Goal: Obtain resource: Download file/media

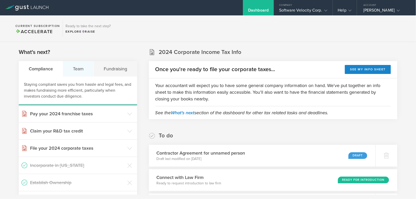
click at [78, 68] on div "Team" at bounding box center [78, 68] width 31 height 15
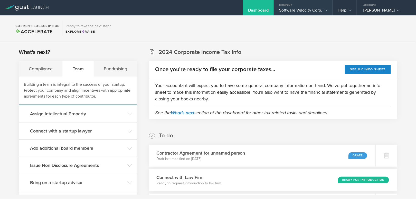
click at [319, 9] on div "Software Velocity Corp." at bounding box center [303, 12] width 48 height 8
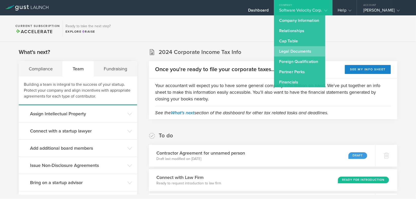
click at [286, 51] on link "Legal Documents" at bounding box center [299, 51] width 51 height 10
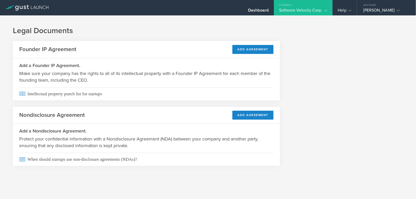
click at [316, 9] on div "Software Velocity Corp." at bounding box center [303, 12] width 48 height 8
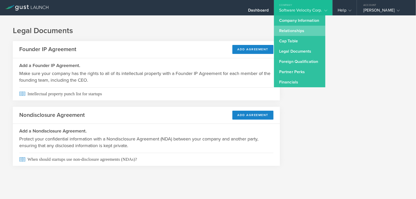
click at [296, 29] on link "Relationships" at bounding box center [299, 31] width 51 height 10
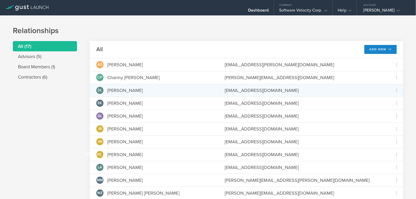
click at [133, 90] on div "DL [PERSON_NAME]" at bounding box center [154, 90] width 116 height 7
click at [394, 91] on icon at bounding box center [397, 90] width 6 height 6
drag, startPoint x: 413, startPoint y: 89, endPoint x: 413, endPoint y: 105, distance: 16.4
click at [413, 105] on md-backdrop at bounding box center [208, 99] width 416 height 199
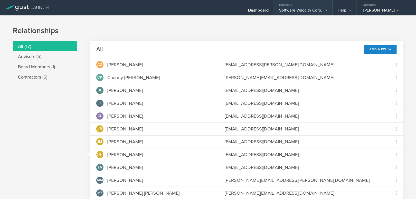
click at [310, 12] on div "Software Velocity Corp." at bounding box center [303, 12] width 48 height 8
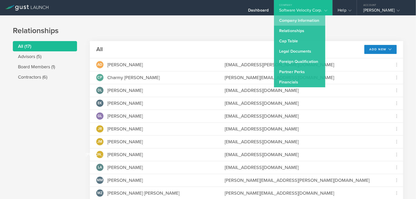
click at [288, 20] on link "Company Information" at bounding box center [299, 20] width 51 height 10
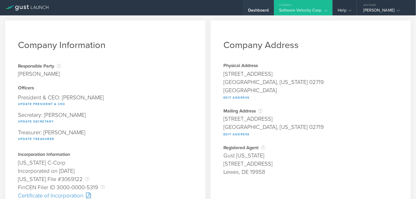
click at [257, 11] on div "Dashboard" at bounding box center [258, 12] width 21 height 8
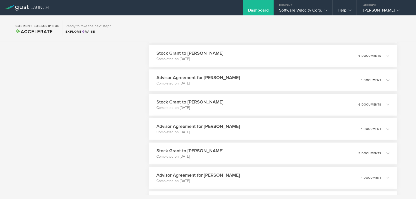
scroll to position [624, 0]
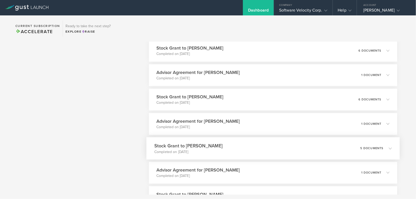
click at [389, 148] on icon at bounding box center [390, 148] width 3 height 3
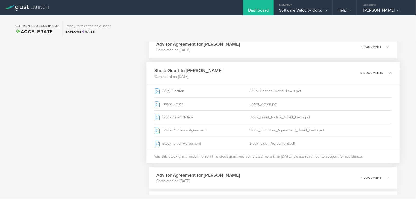
scroll to position [708, 0]
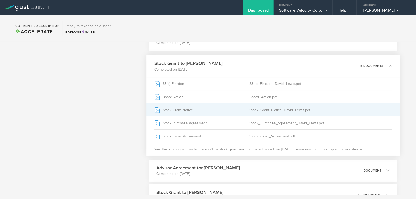
click at [186, 109] on div "Stock Grant Notice" at bounding box center [201, 109] width 95 height 13
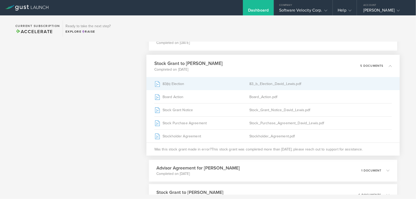
click at [180, 83] on div "83(b) Election" at bounding box center [201, 83] width 95 height 13
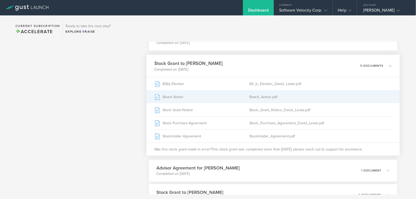
click at [169, 95] on div "Board Action" at bounding box center [201, 96] width 95 height 13
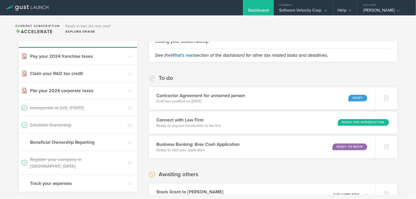
scroll to position [0, 0]
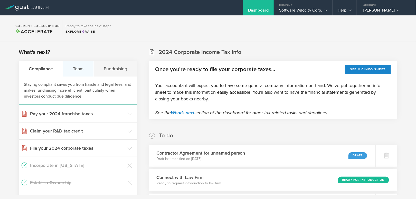
click at [76, 67] on div "Team" at bounding box center [78, 68] width 31 height 15
